Goal: Transaction & Acquisition: Book appointment/travel/reservation

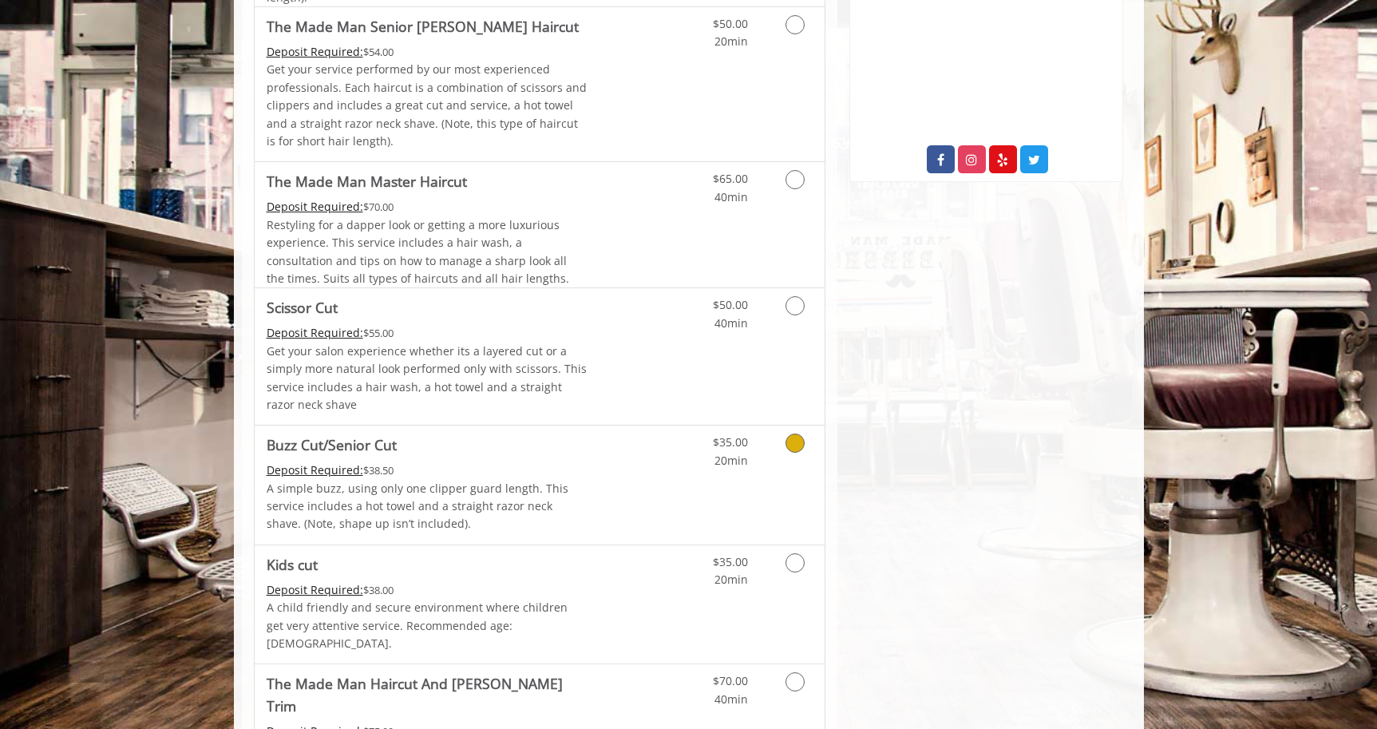
scroll to position [609, 0]
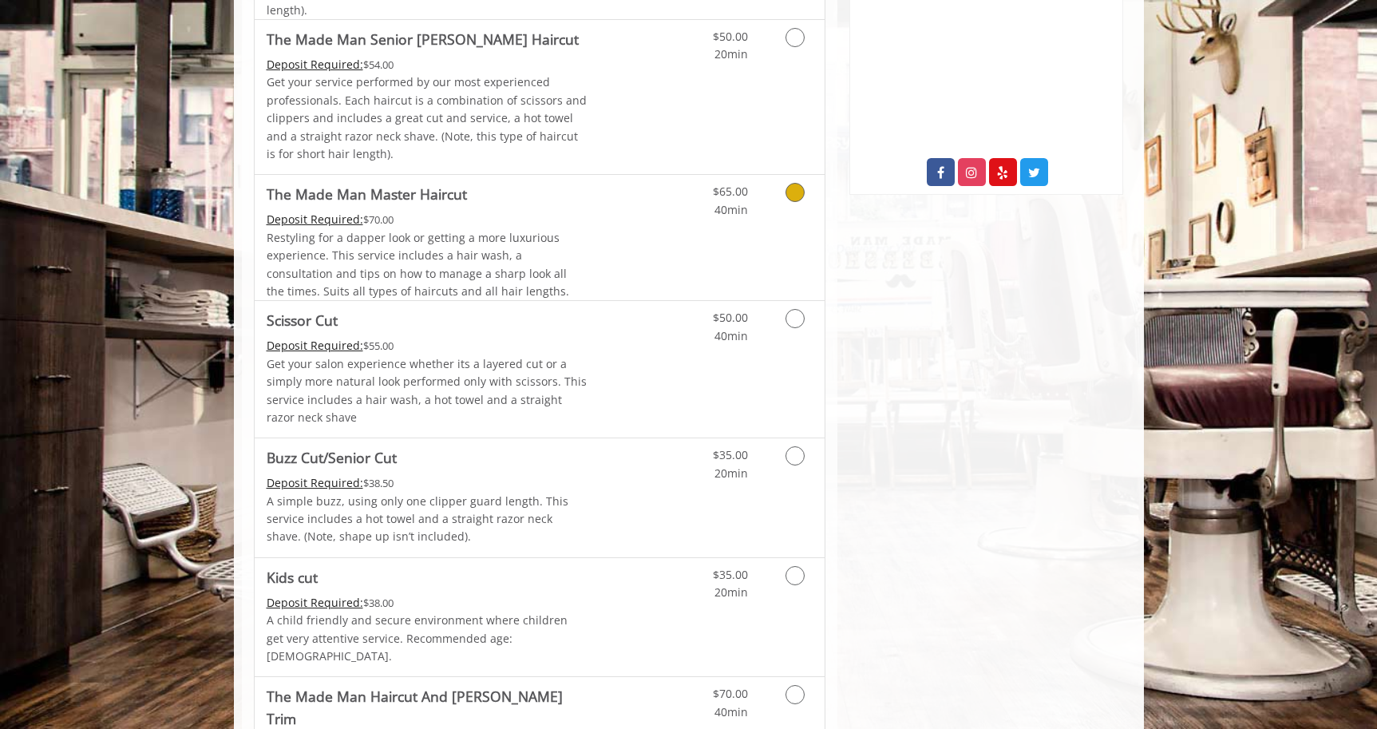
click at [797, 196] on icon "Grooming services" at bounding box center [795, 192] width 19 height 19
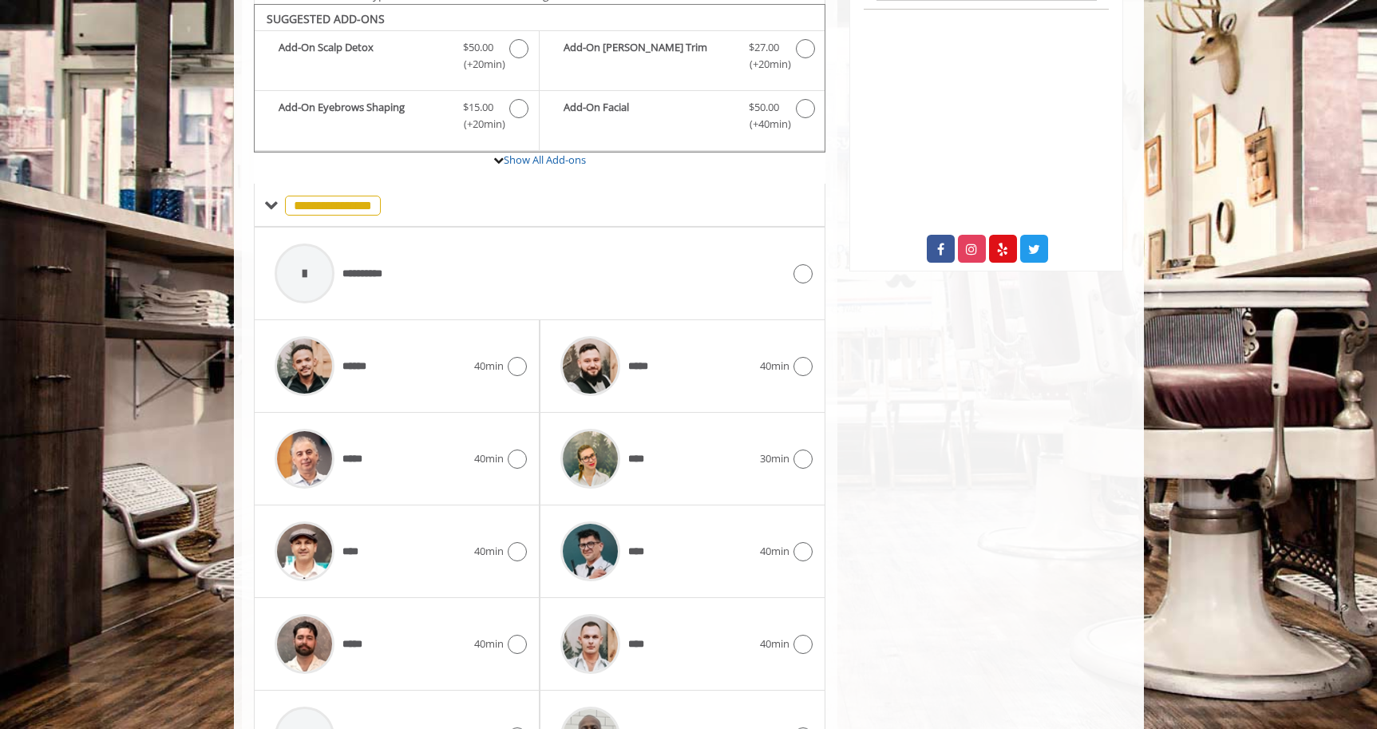
scroll to position [533, 1]
click at [357, 266] on span "**********" at bounding box center [371, 274] width 57 height 16
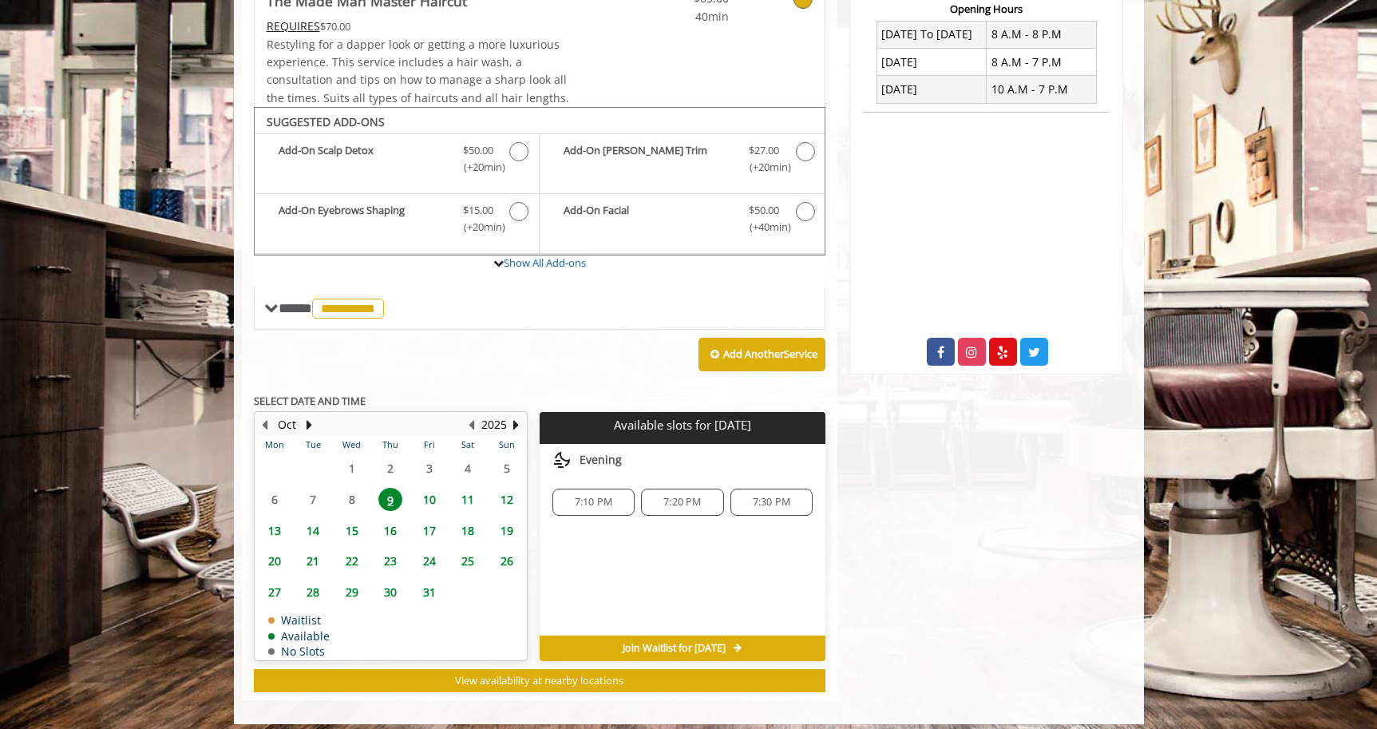
scroll to position [428, 0]
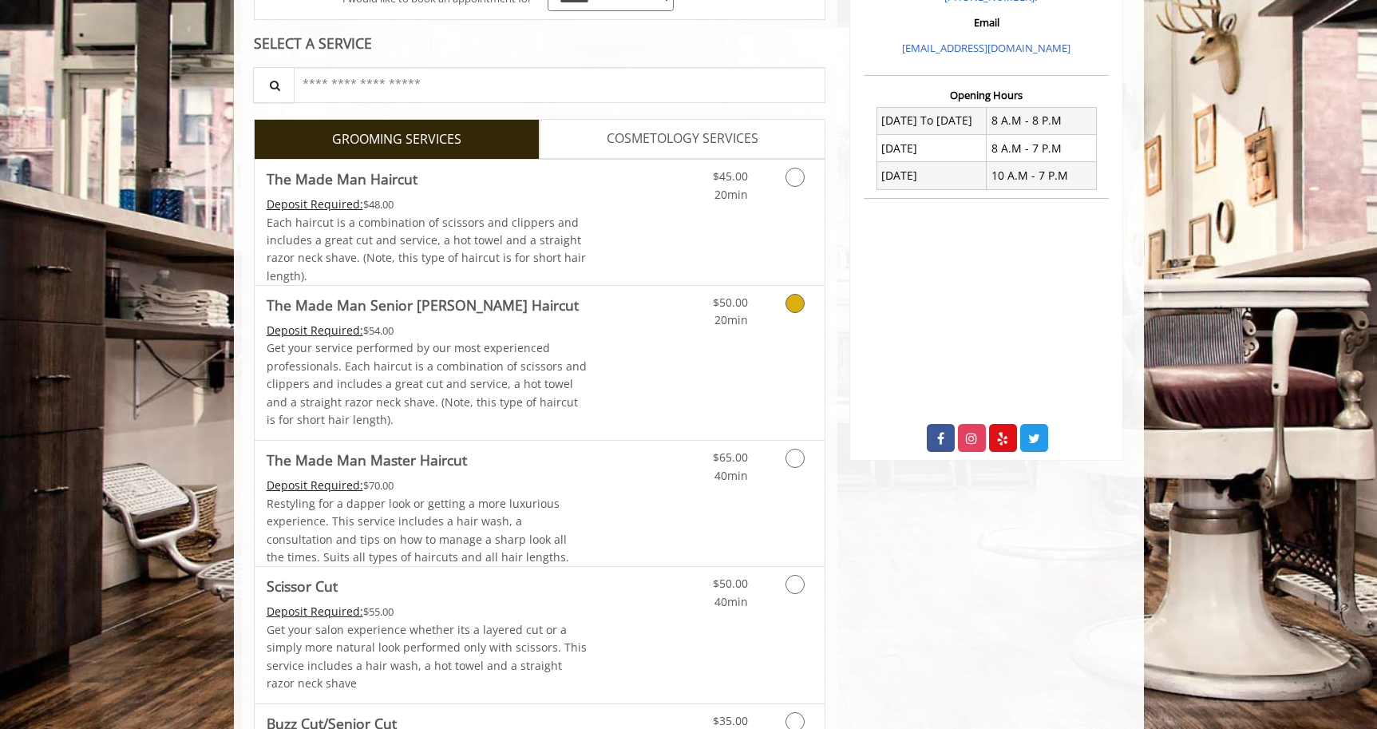
scroll to position [360, 0]
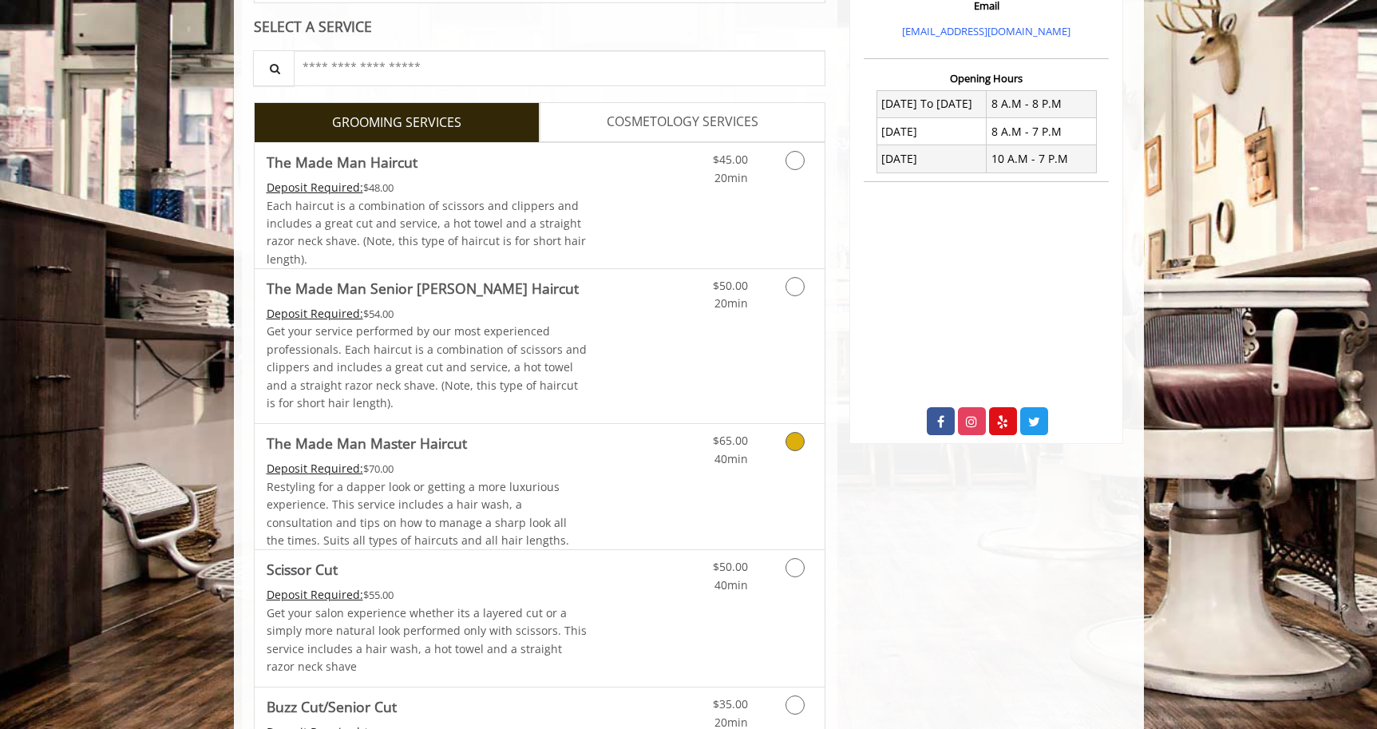
click at [458, 447] on Haircut "The Made Man Master Haircut" at bounding box center [367, 443] width 200 height 22
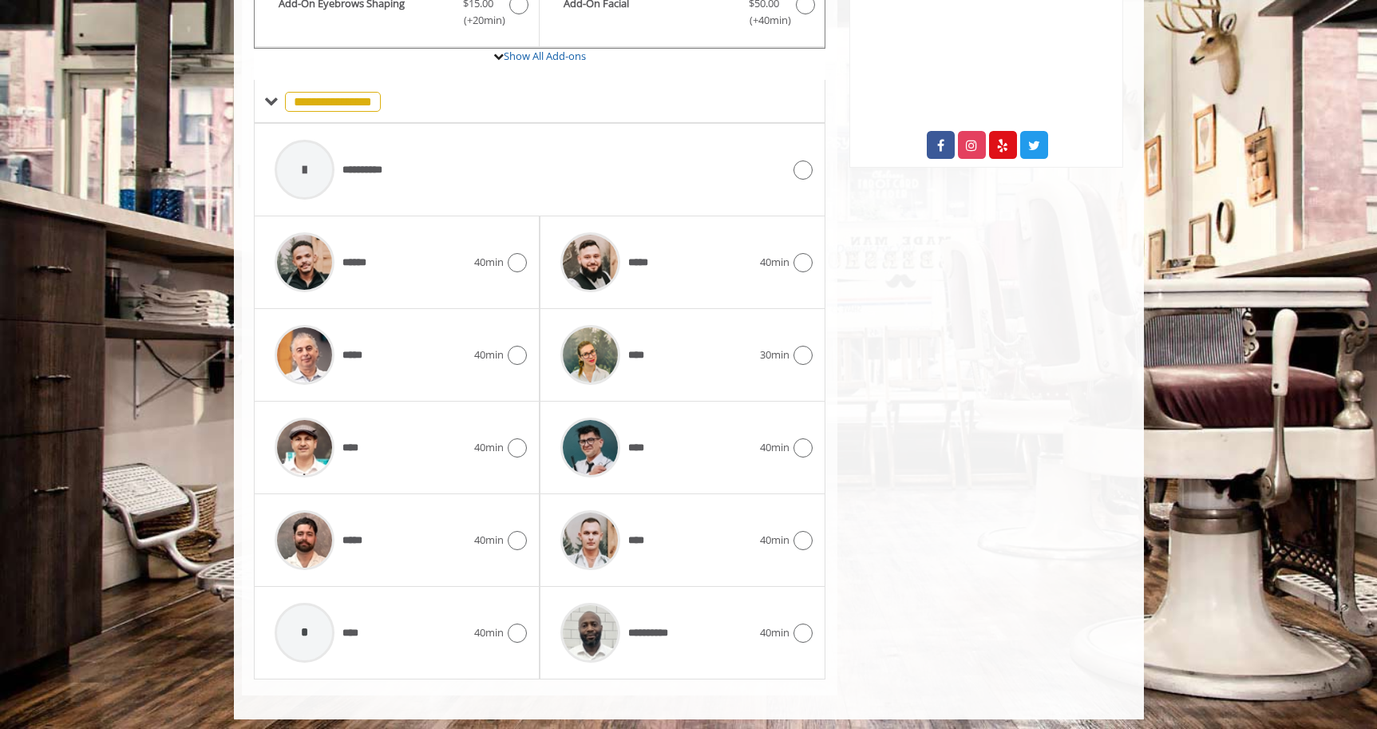
scroll to position [632, 0]
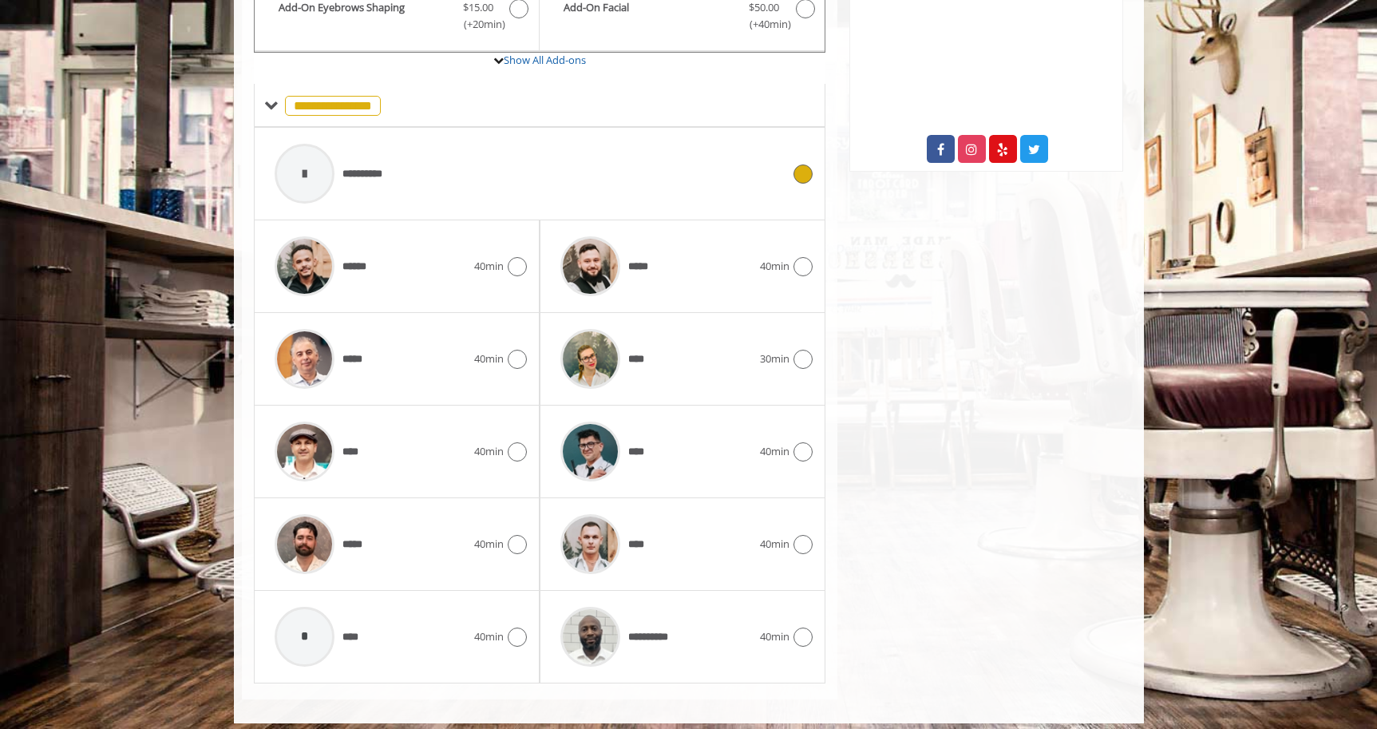
click at [375, 166] on span "**********" at bounding box center [371, 174] width 57 height 16
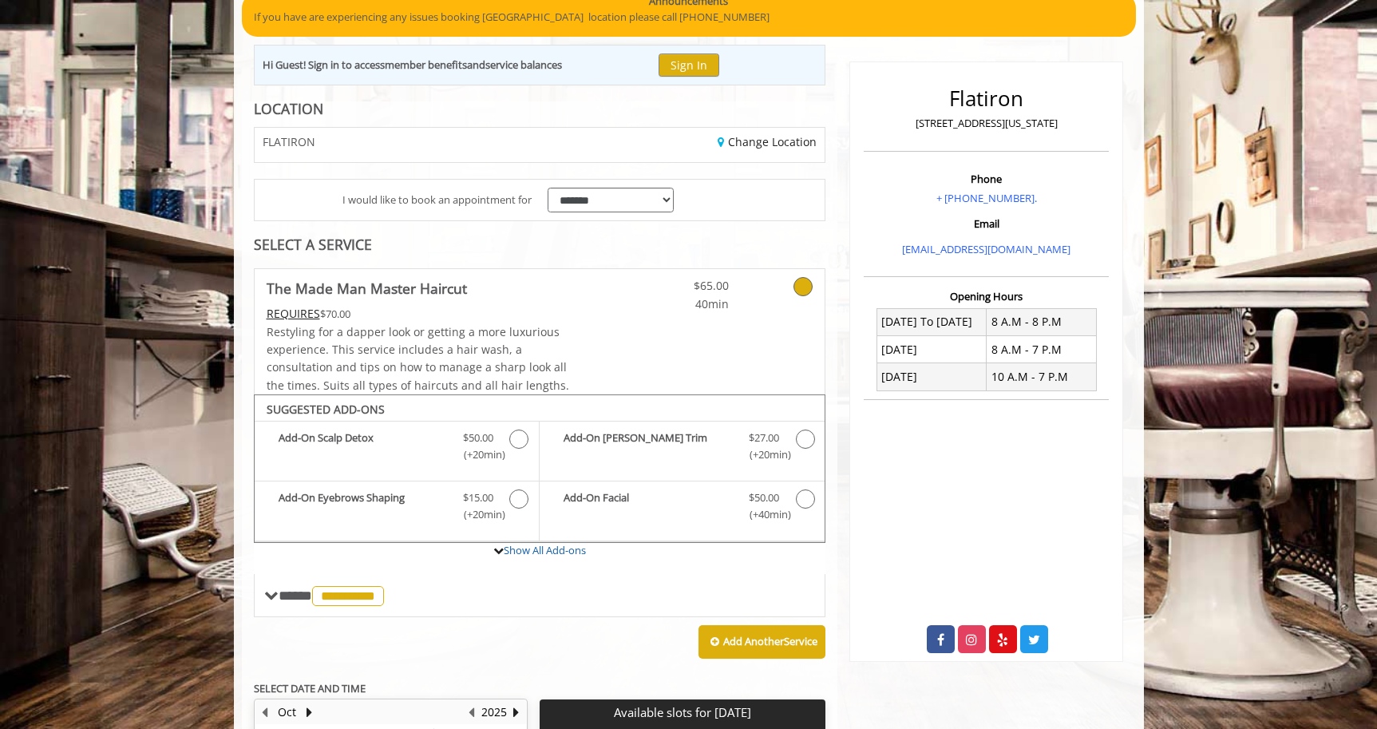
scroll to position [174, 1]
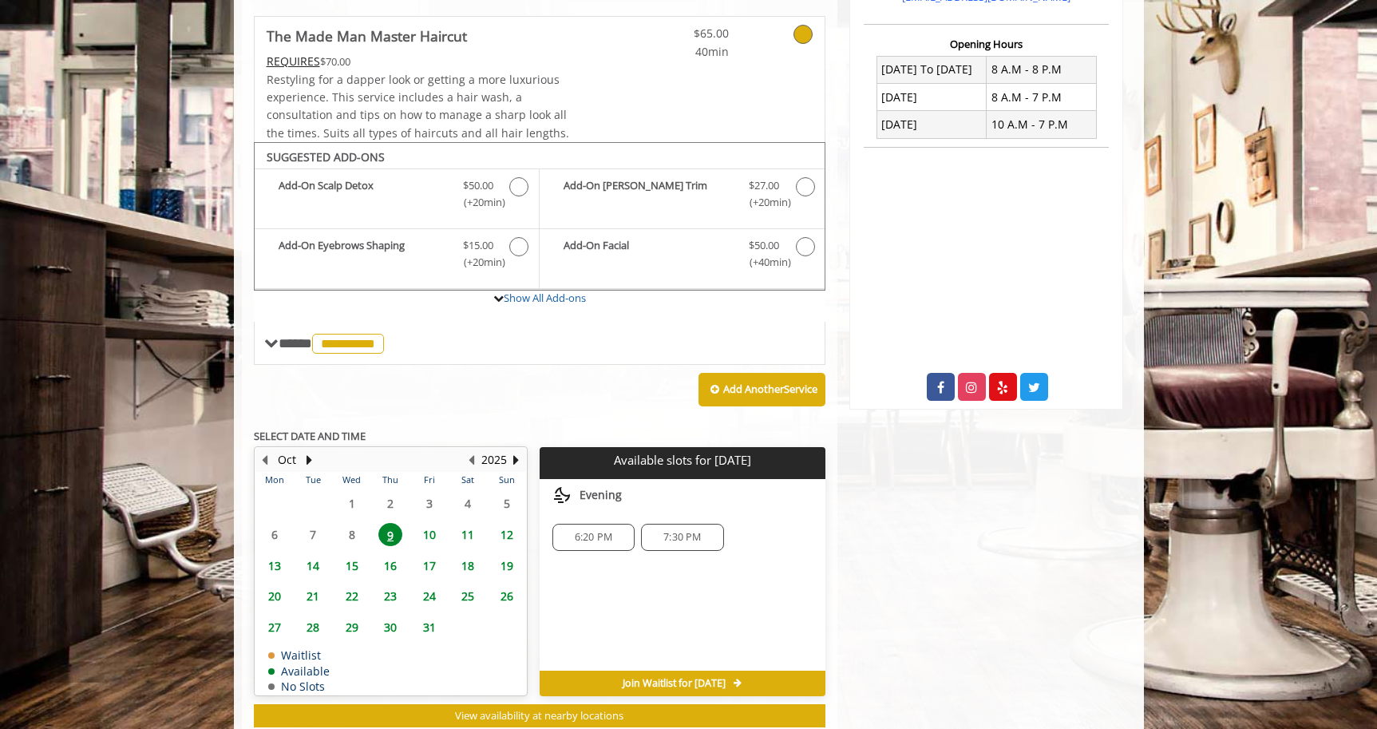
click at [580, 531] on span "6:20 PM" at bounding box center [594, 537] width 38 height 13
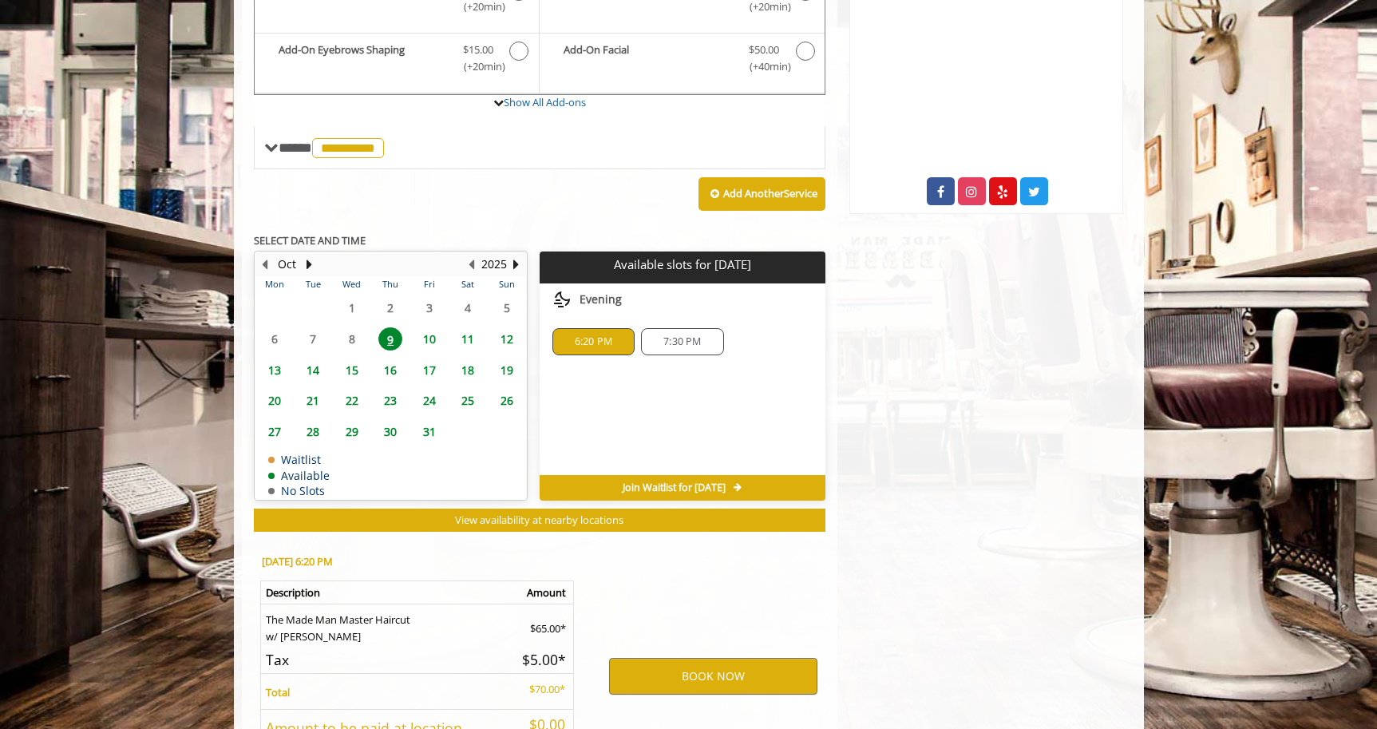
scroll to position [716, 0]
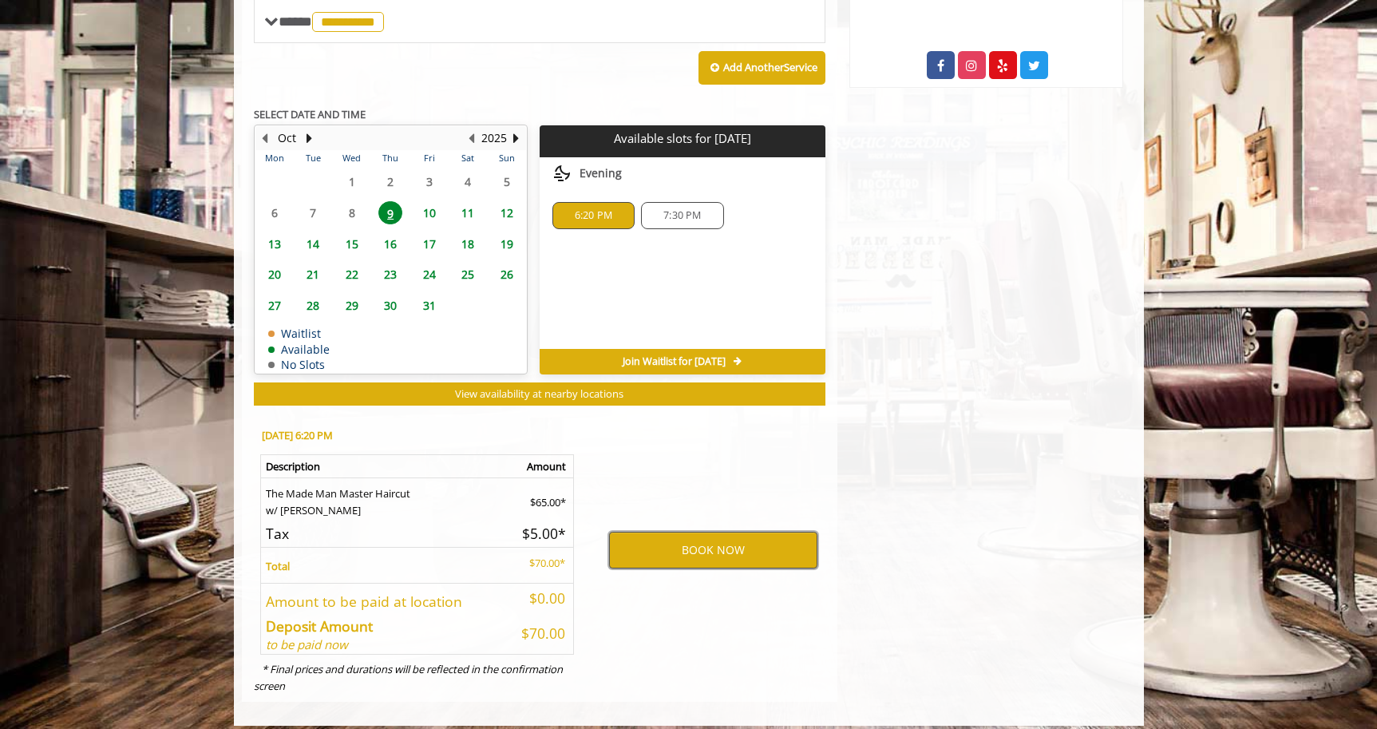
click at [659, 540] on button "BOOK NOW" at bounding box center [713, 550] width 208 height 37
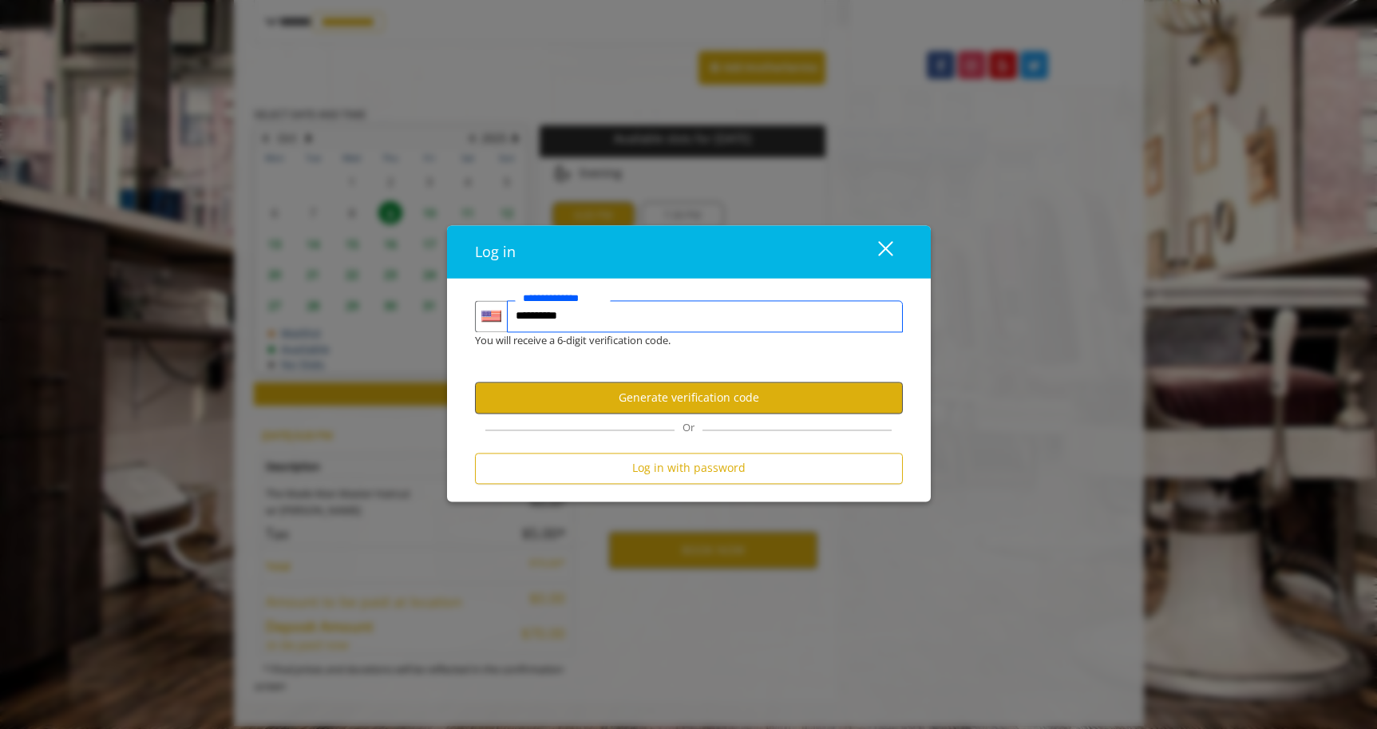
type input "**********"
click at [550, 399] on button "Generate verification code" at bounding box center [689, 397] width 428 height 31
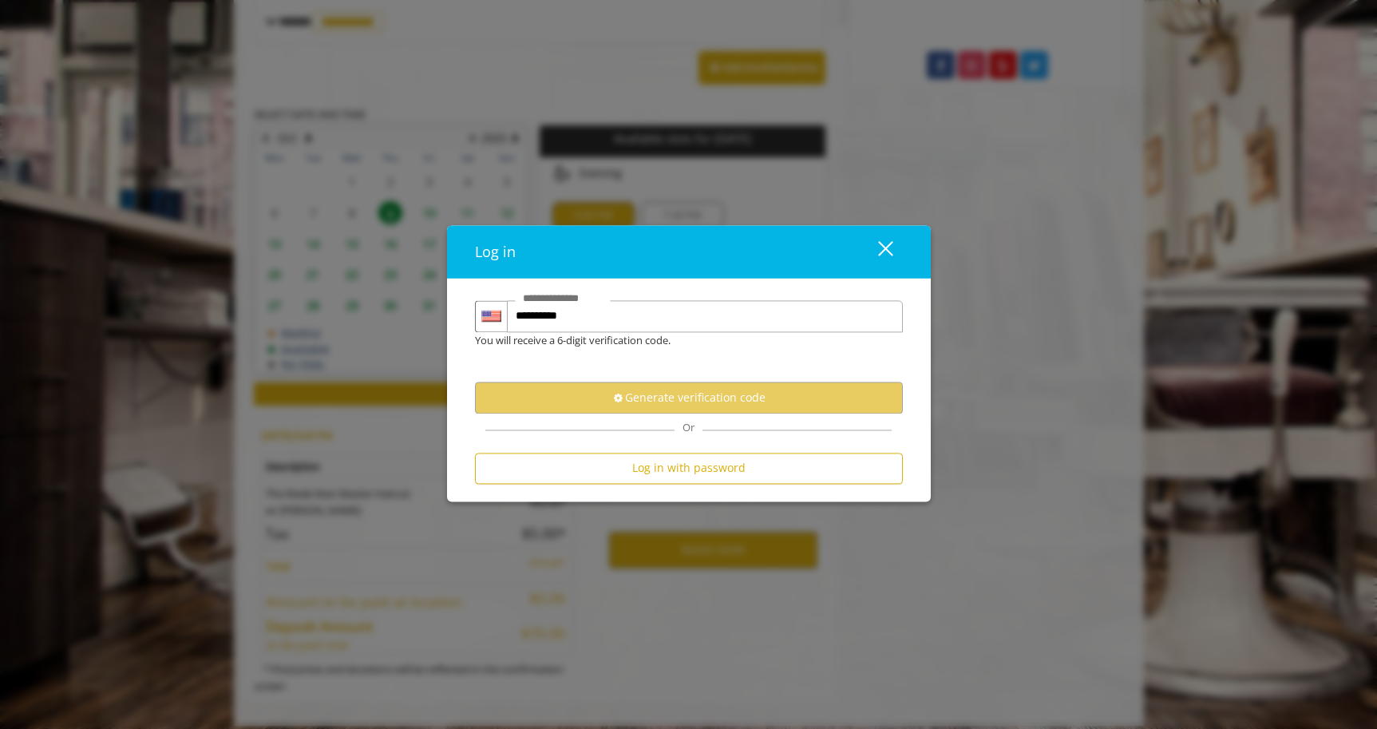
scroll to position [0, 0]
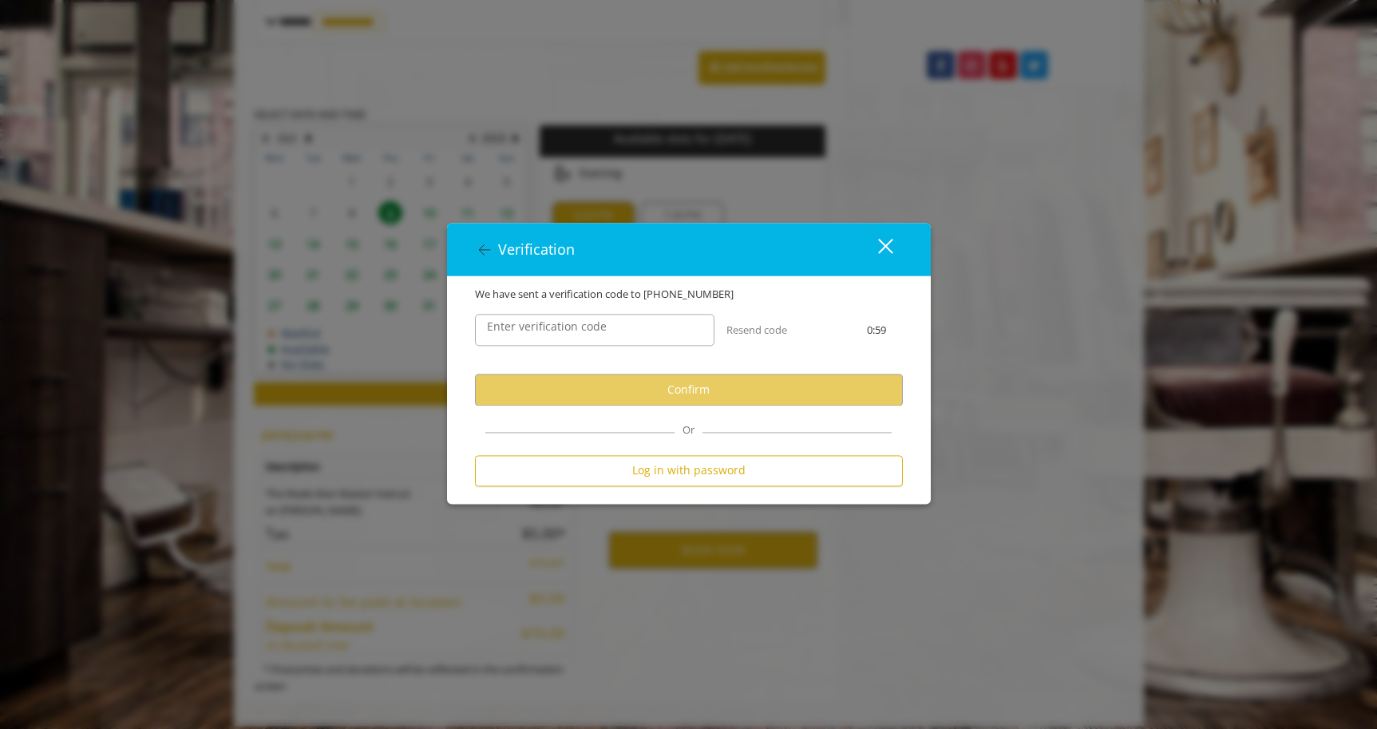
click at [534, 333] on label "Enter verification code" at bounding box center [547, 328] width 136 height 18
click at [534, 333] on input "Enter verification code" at bounding box center [595, 331] width 240 height 32
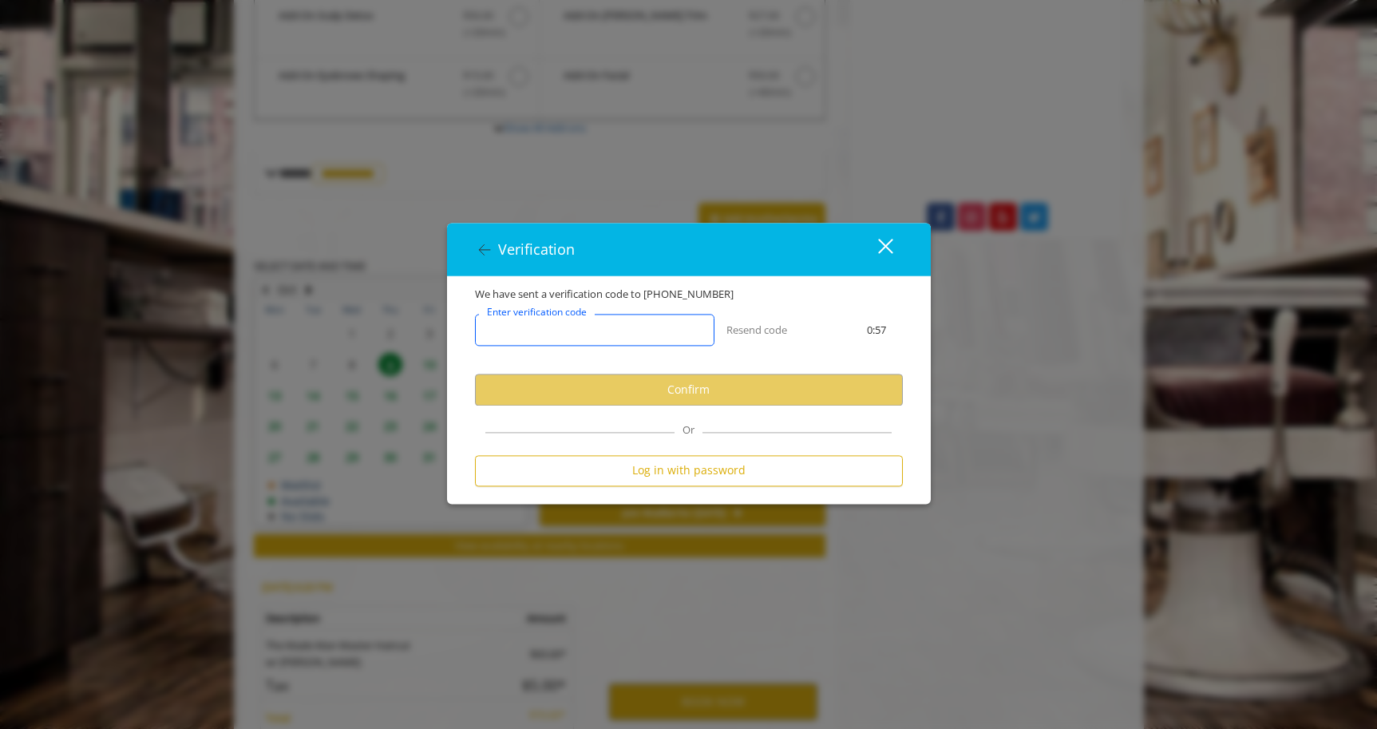
scroll to position [564, 0]
click at [539, 333] on input "Enter verification code" at bounding box center [595, 331] width 240 height 32
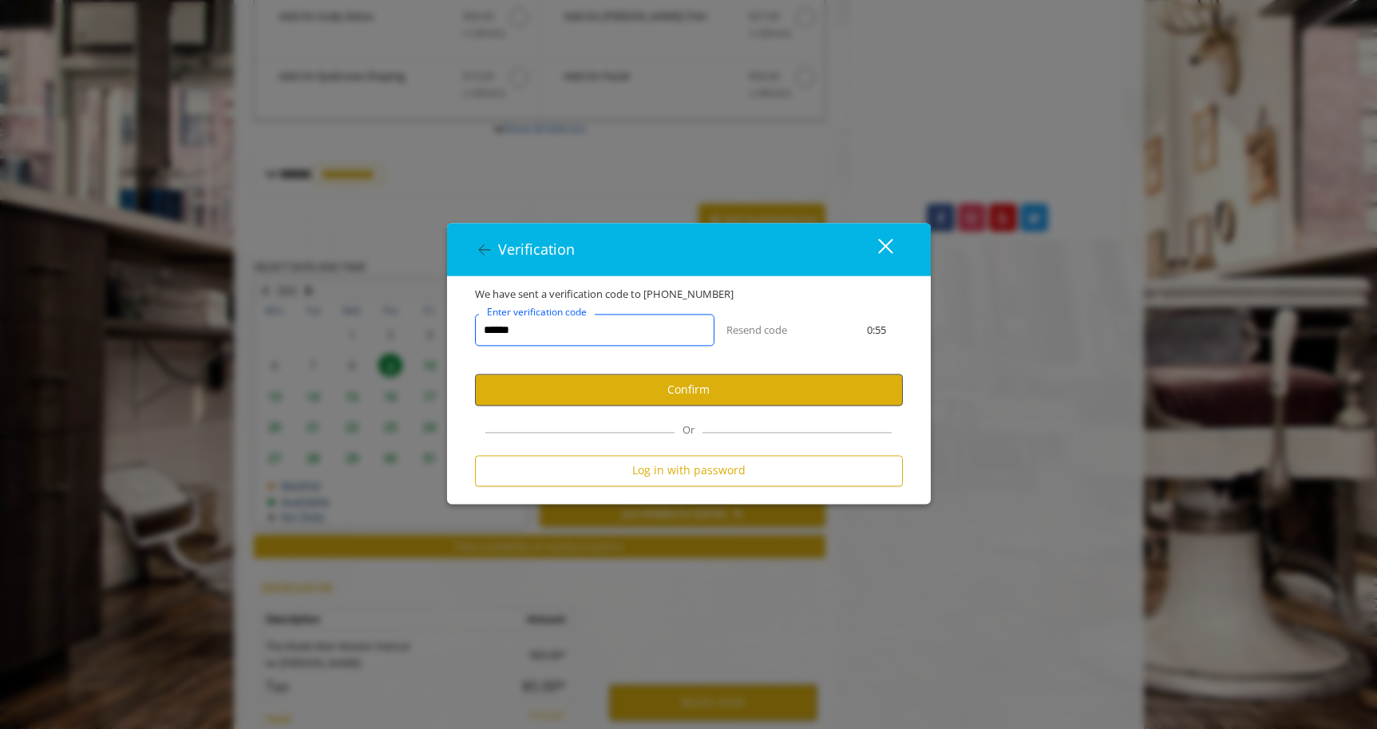
type input "******"
click at [616, 398] on button "Confirm" at bounding box center [689, 389] width 428 height 31
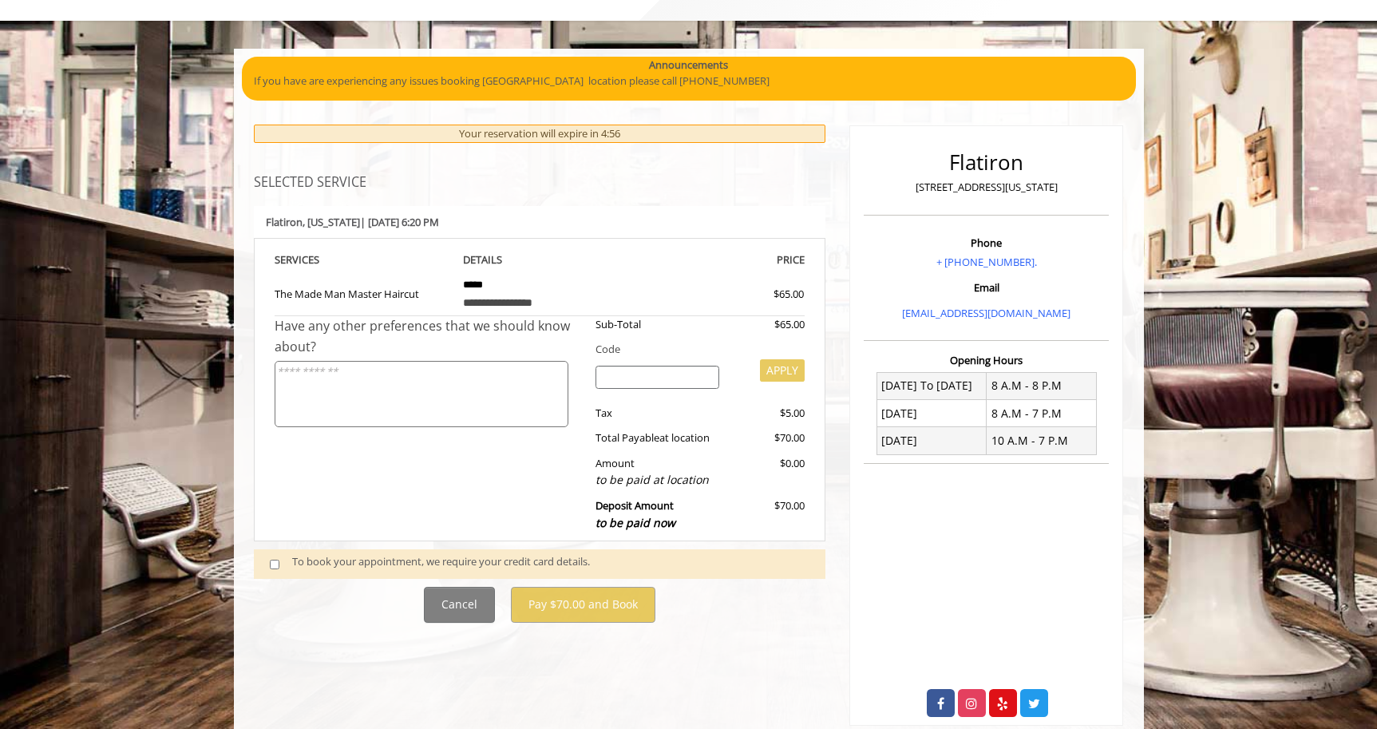
scroll to position [81, 0]
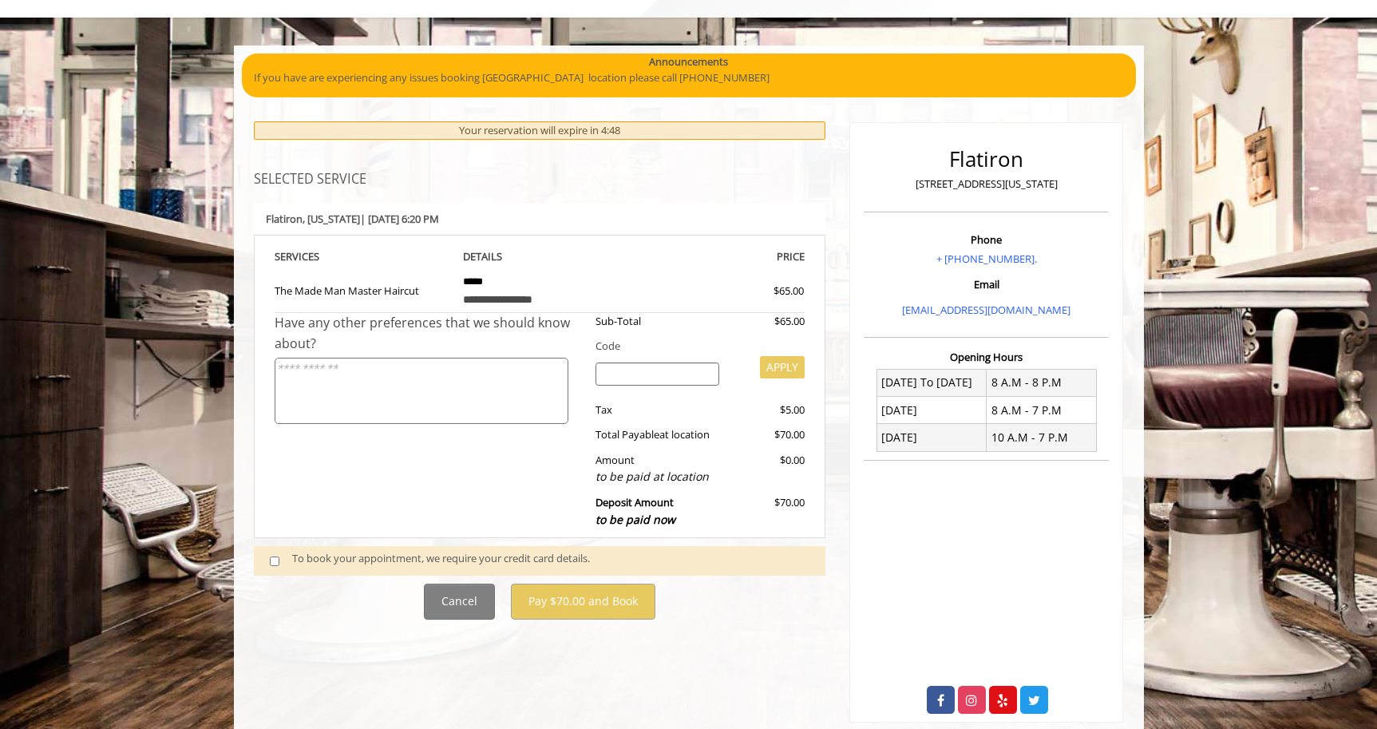
click at [379, 550] on div "To book your appointment, we require your credit card details." at bounding box center [550, 560] width 517 height 21
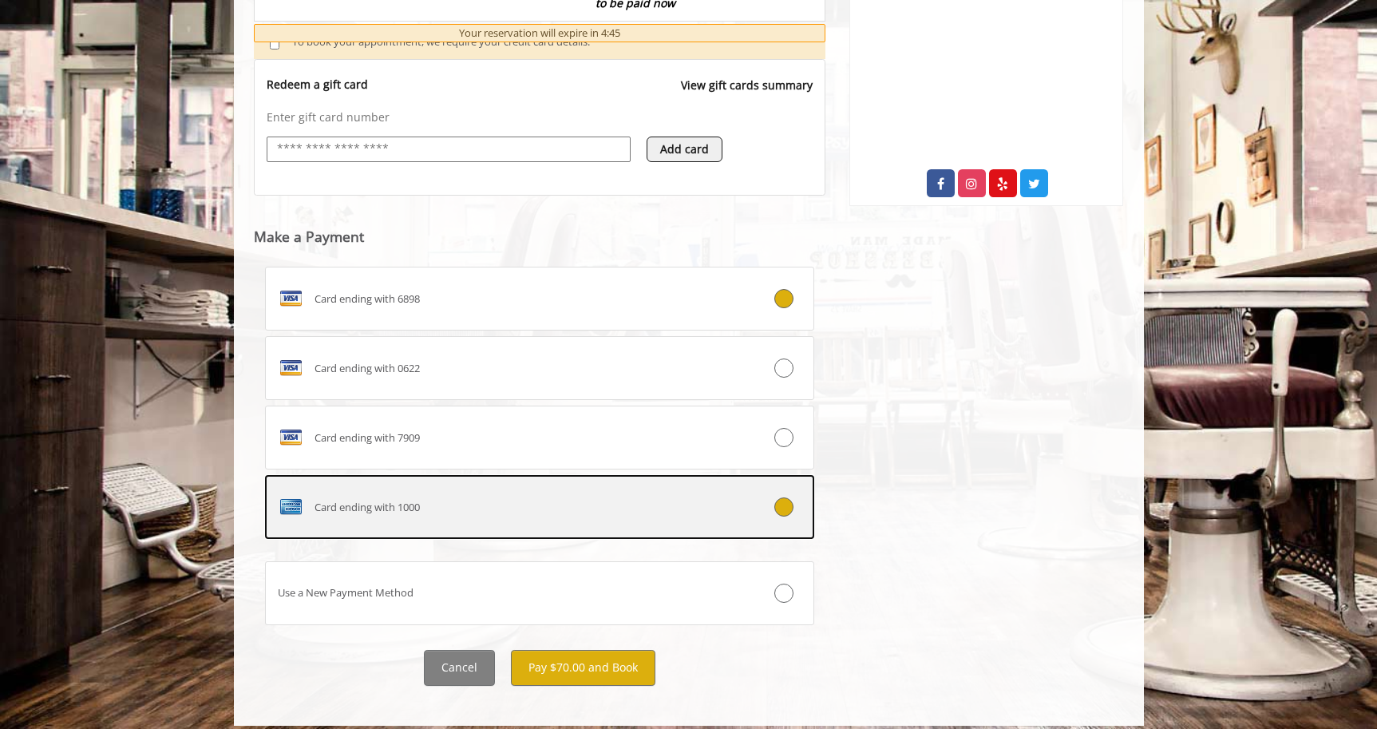
click at [476, 503] on div "Card ending with 1000" at bounding box center [494, 507] width 457 height 26
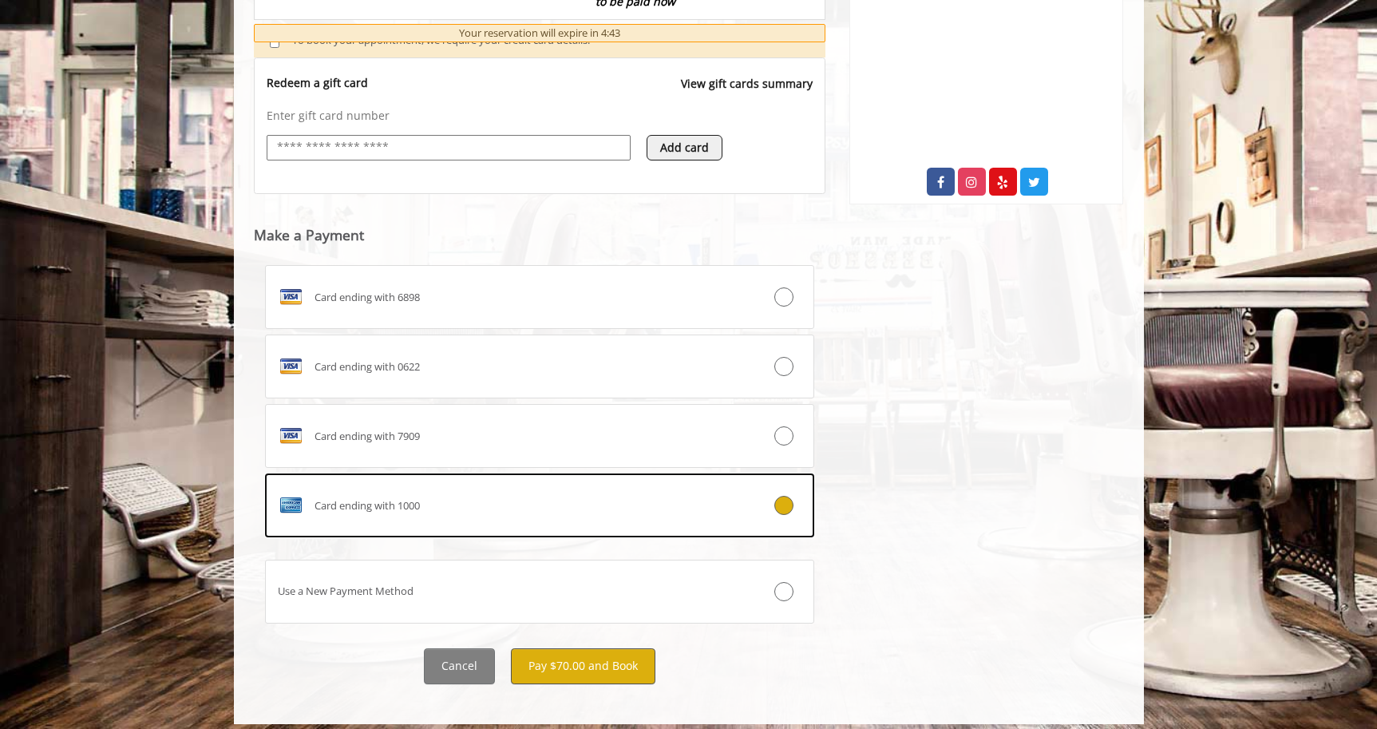
click at [560, 650] on button "Pay $70.00 and Book" at bounding box center [583, 666] width 145 height 36
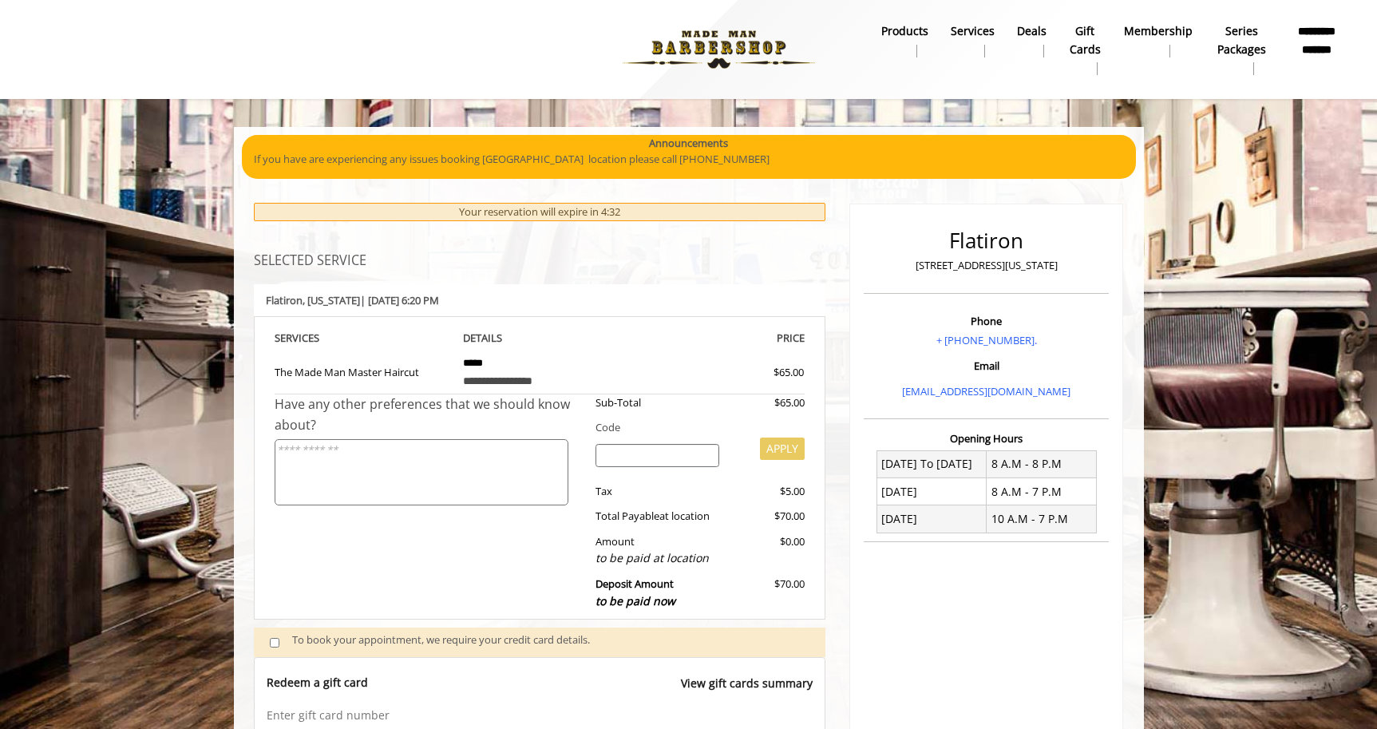
scroll to position [0, 0]
